Goal: Information Seeking & Learning: Learn about a topic

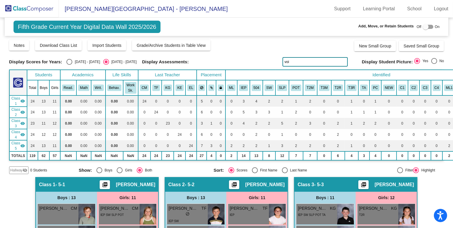
scroll to position [65, 74]
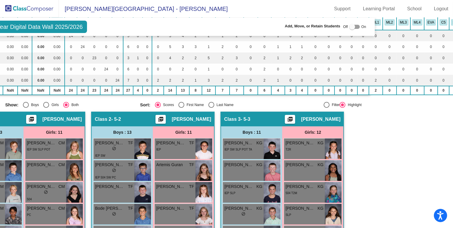
click at [29, 8] on img at bounding box center [29, 8] width 59 height 17
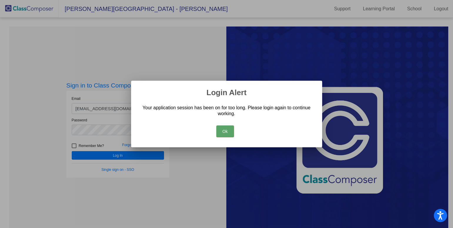
click at [225, 136] on button "Ok" at bounding box center [225, 131] width 18 height 12
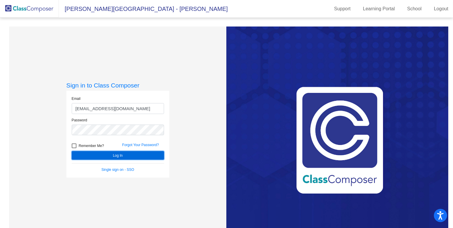
click at [132, 151] on button "Log In" at bounding box center [118, 155] width 92 height 9
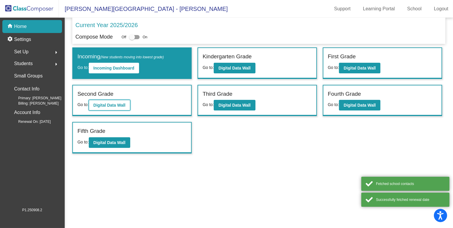
click at [129, 107] on button "Digital Data Wall" at bounding box center [109, 105] width 41 height 11
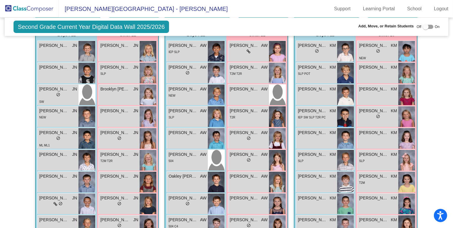
scroll to position [170, 0]
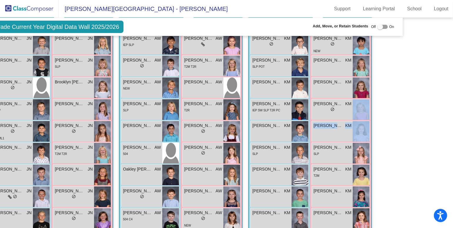
drag, startPoint x: 450, startPoint y: 121, endPoint x: 450, endPoint y: 114, distance: 6.5
click at [450, 114] on mat-sidenav-content "Second Grade Current Year Digital Data Wall 2025/2026 Add, Move, or Retain Stud…" at bounding box center [226, 123] width 453 height 210
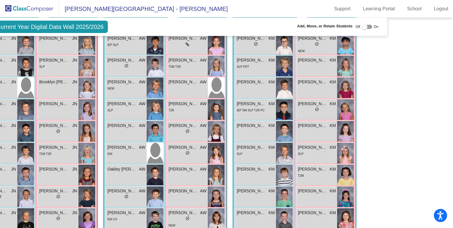
click at [409, 146] on mat-sidenav-content "Second Grade Current Year Digital Data Wall 2025/2026 Add, Move, or Retain Stud…" at bounding box center [226, 123] width 453 height 210
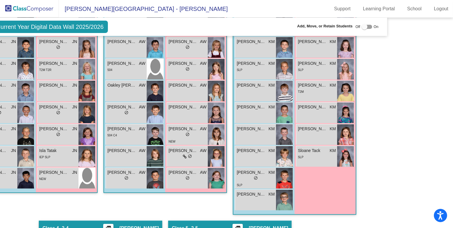
scroll to position [257, 61]
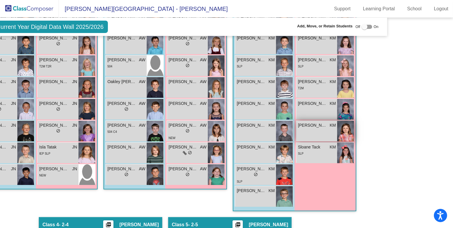
click at [348, 130] on img at bounding box center [345, 131] width 17 height 21
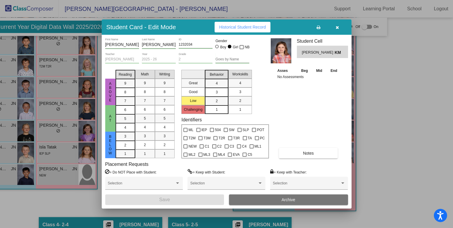
click at [340, 30] on button "button" at bounding box center [337, 27] width 19 height 11
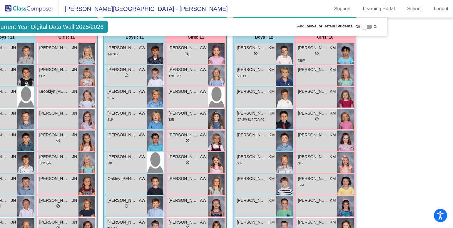
scroll to position [153, 61]
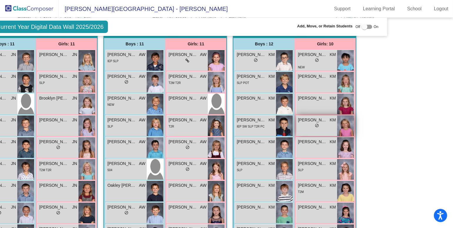
click at [350, 125] on img at bounding box center [345, 125] width 17 height 21
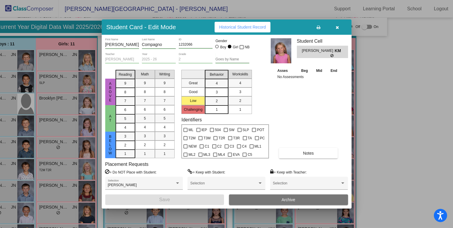
click at [338, 28] on icon "button" at bounding box center [337, 27] width 3 height 4
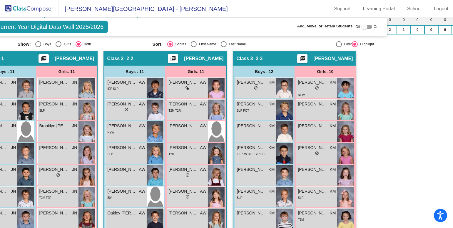
scroll to position [111, 61]
